Goal: Task Accomplishment & Management: Use online tool/utility

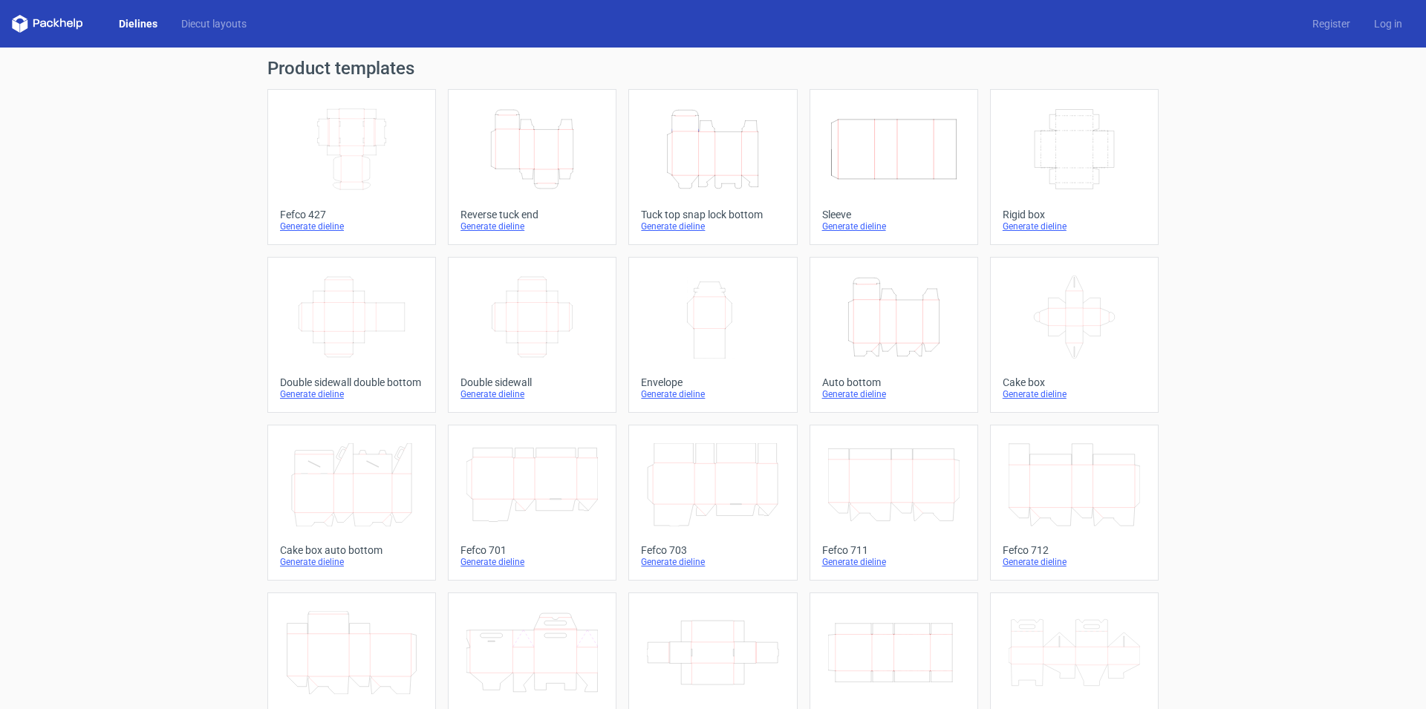
click at [716, 160] on icon "Height Depth Width" at bounding box center [712, 149] width 131 height 83
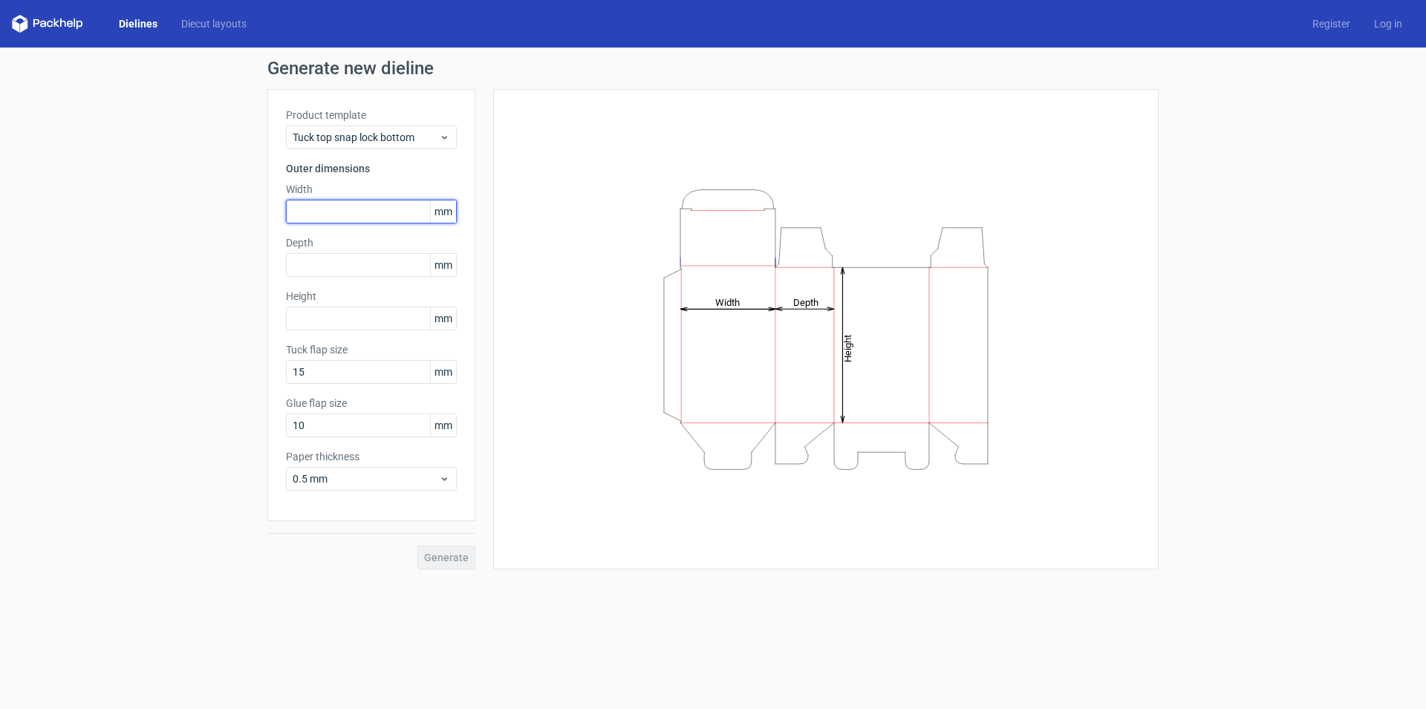
click at [369, 210] on input "text" at bounding box center [371, 212] width 171 height 24
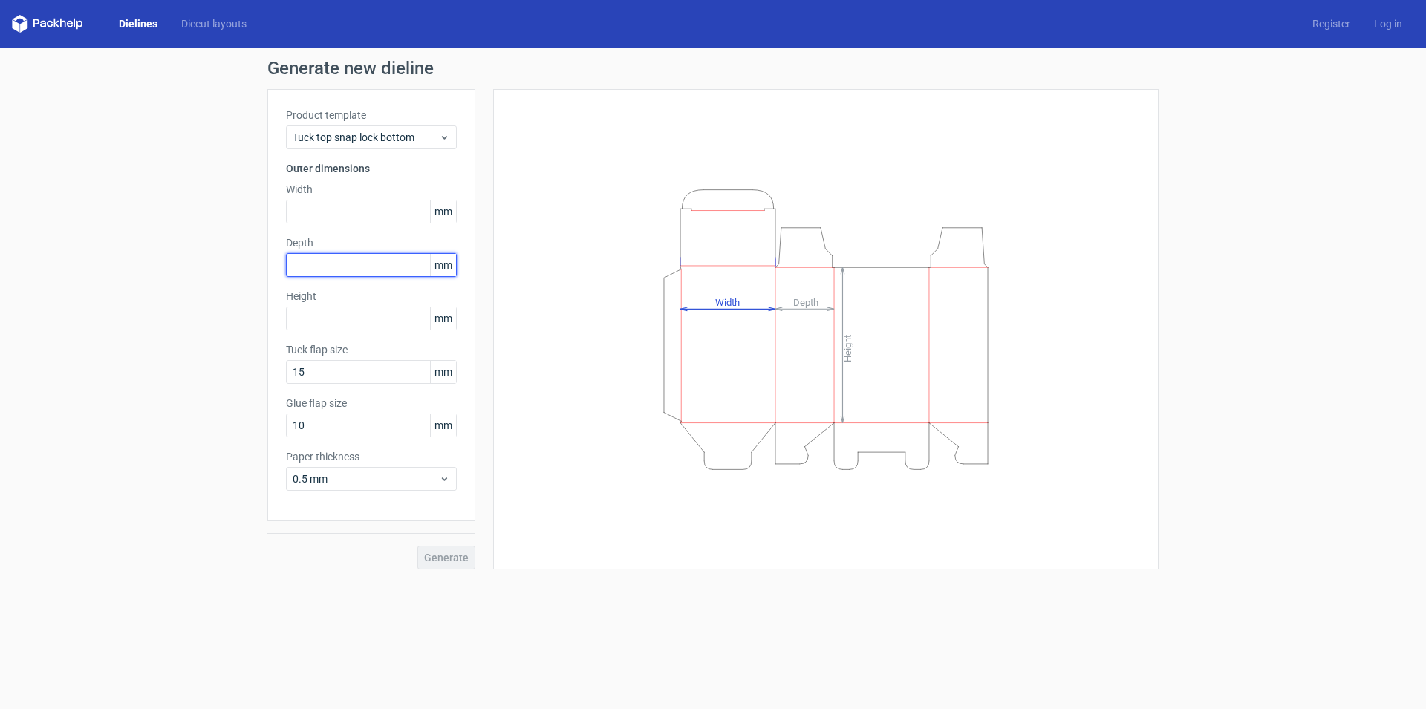
click at [357, 271] on input "text" at bounding box center [371, 265] width 171 height 24
type input "90"
click at [351, 212] on input "text" at bounding box center [371, 212] width 171 height 24
type input "162"
click at [359, 266] on input "90" at bounding box center [371, 265] width 171 height 24
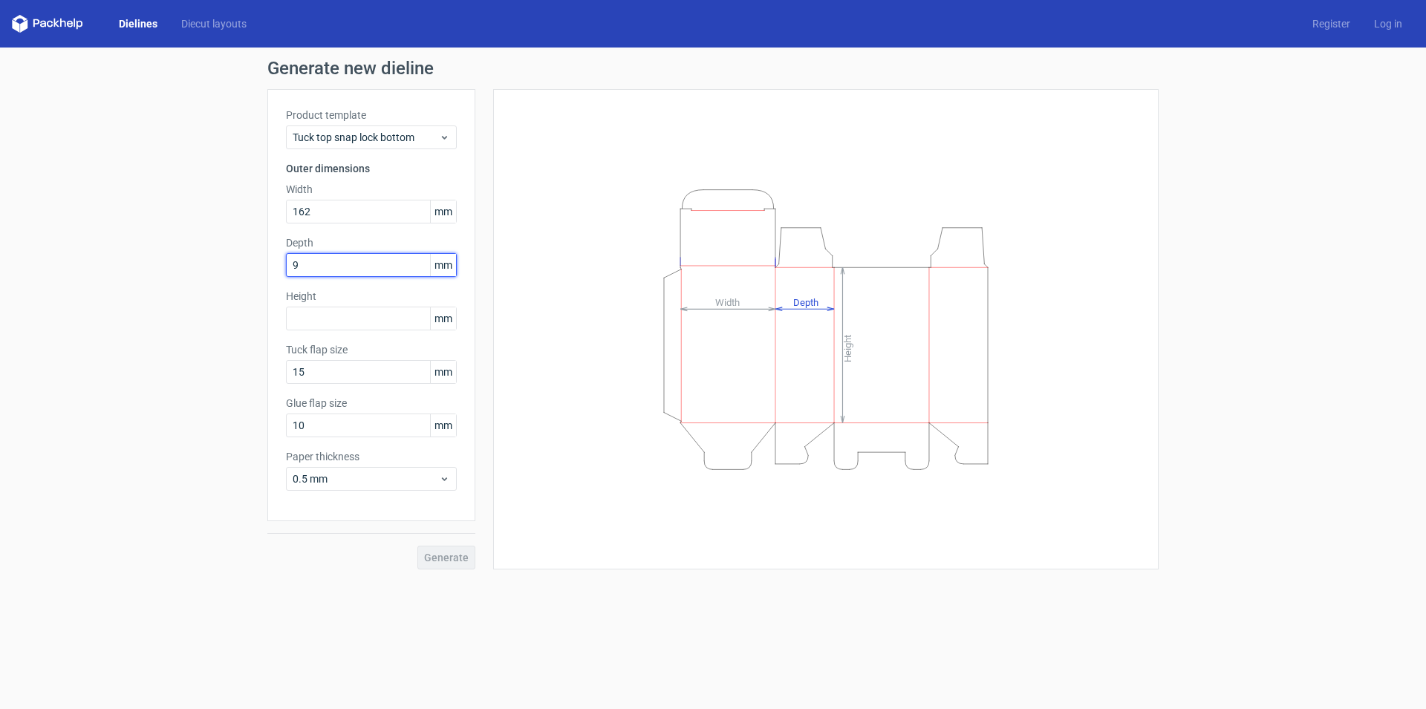
type input "92"
click at [313, 211] on input "162" at bounding box center [371, 212] width 171 height 24
click at [305, 219] on input "162" at bounding box center [371, 212] width 171 height 24
type input "161"
drag, startPoint x: 308, startPoint y: 264, endPoint x: 300, endPoint y: 267, distance: 8.7
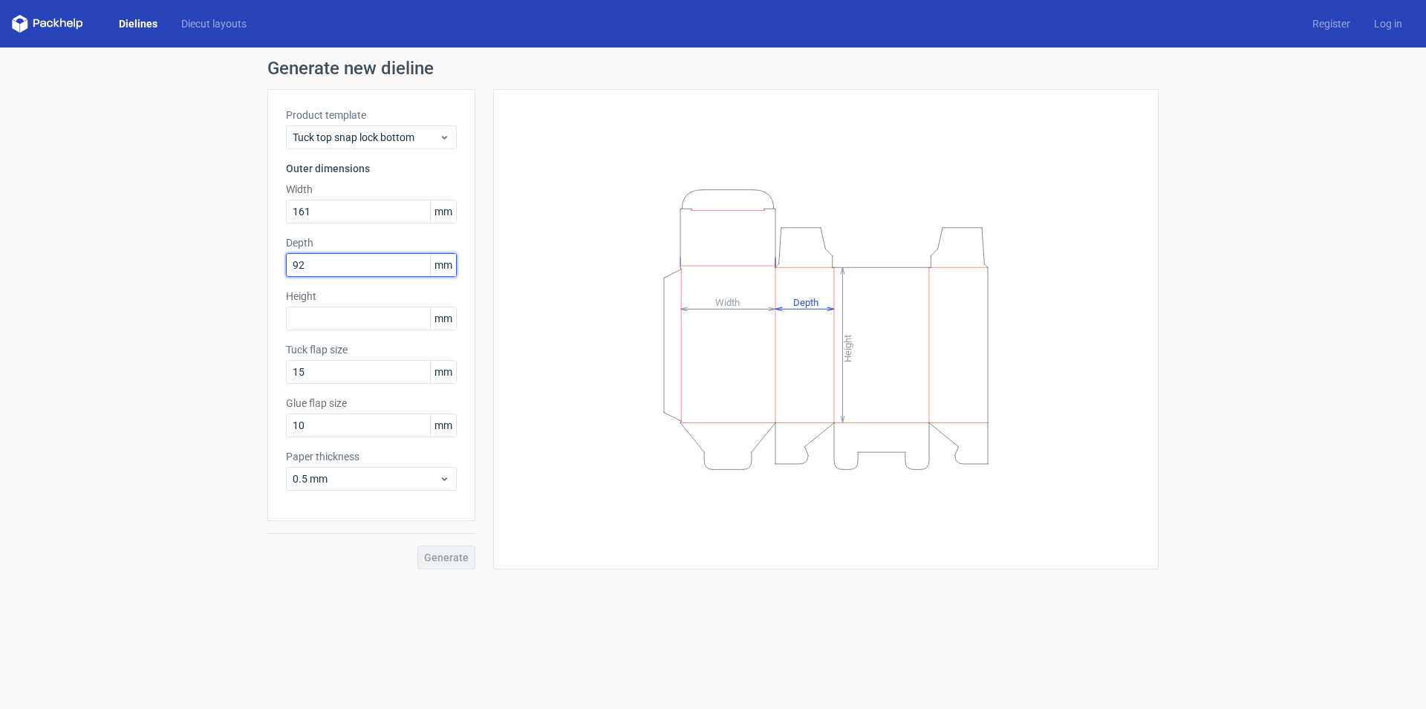
click at [300, 267] on input "92" at bounding box center [371, 265] width 171 height 24
type input "91"
click at [332, 322] on input "text" at bounding box center [371, 319] width 171 height 24
type input "120"
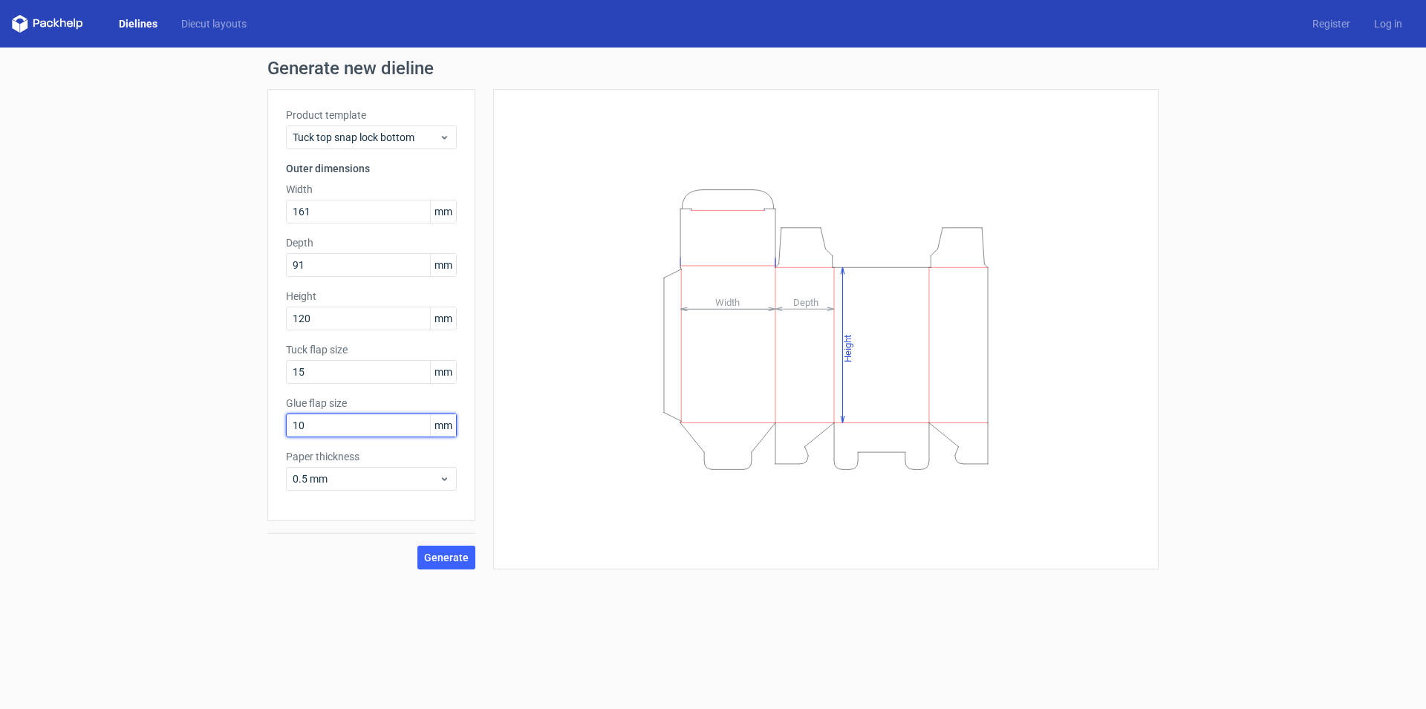
click at [316, 426] on input "10" at bounding box center [371, 426] width 171 height 24
type input "15"
click at [451, 569] on button "Generate" at bounding box center [446, 558] width 58 height 24
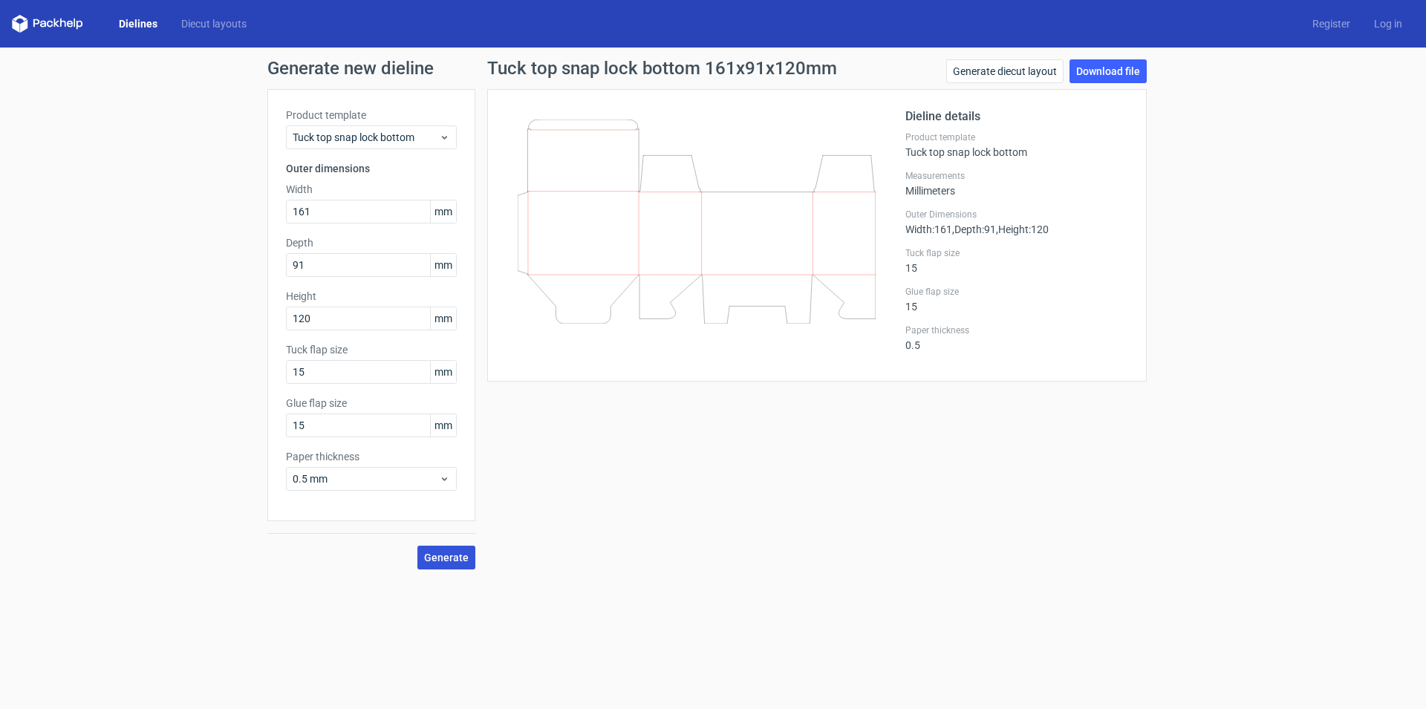
click at [455, 553] on span "Generate" at bounding box center [446, 558] width 45 height 10
click at [1103, 68] on link "Download file" at bounding box center [1108, 71] width 77 height 24
